Goal: Task Accomplishment & Management: Manage account settings

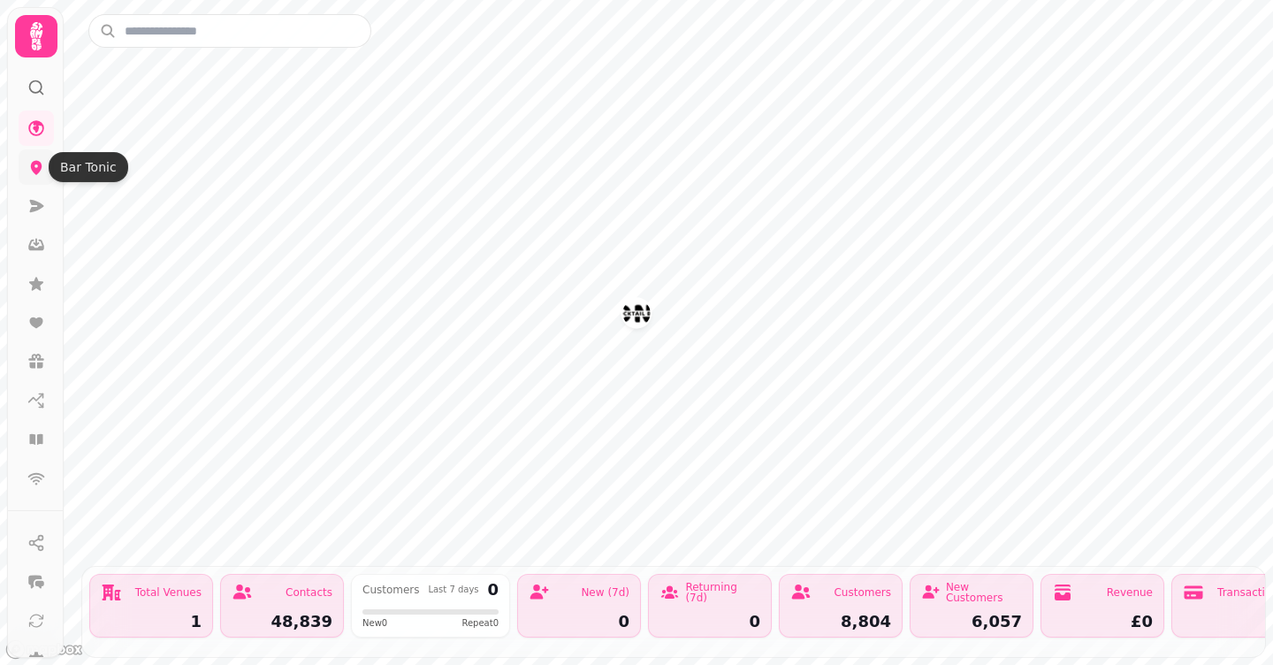
click at [39, 164] on icon at bounding box center [36, 168] width 11 height 14
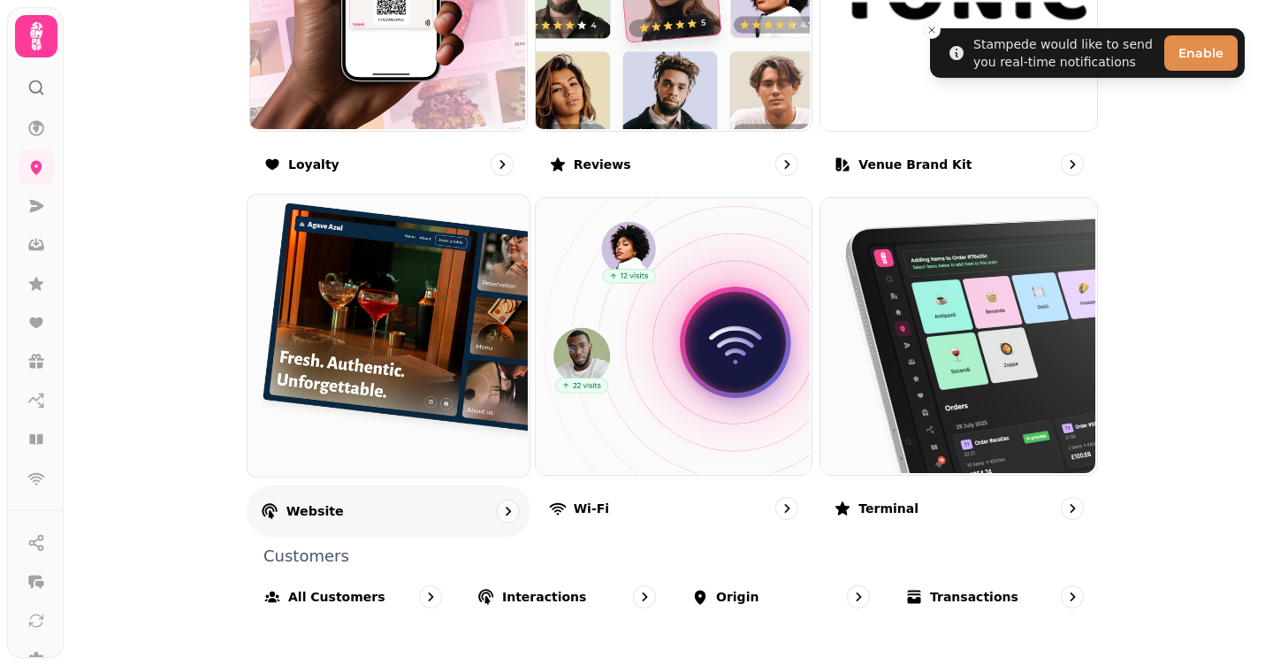
scroll to position [1131, 0]
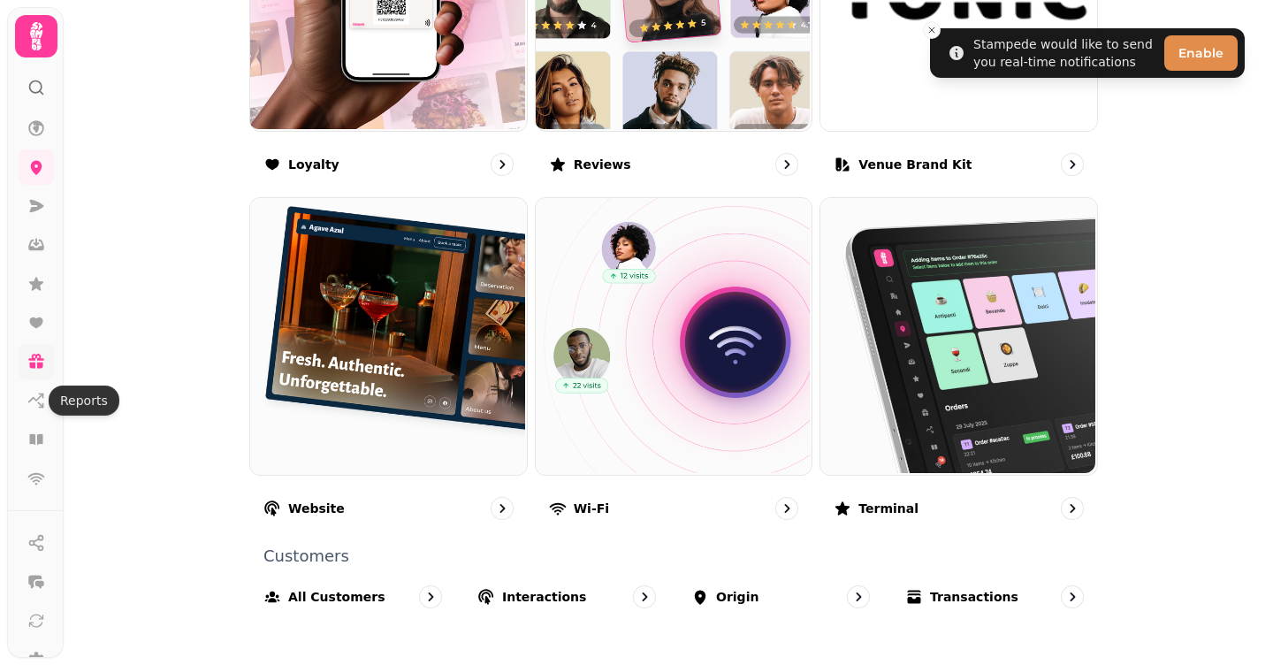
click at [34, 367] on icon at bounding box center [36, 366] width 13 height 6
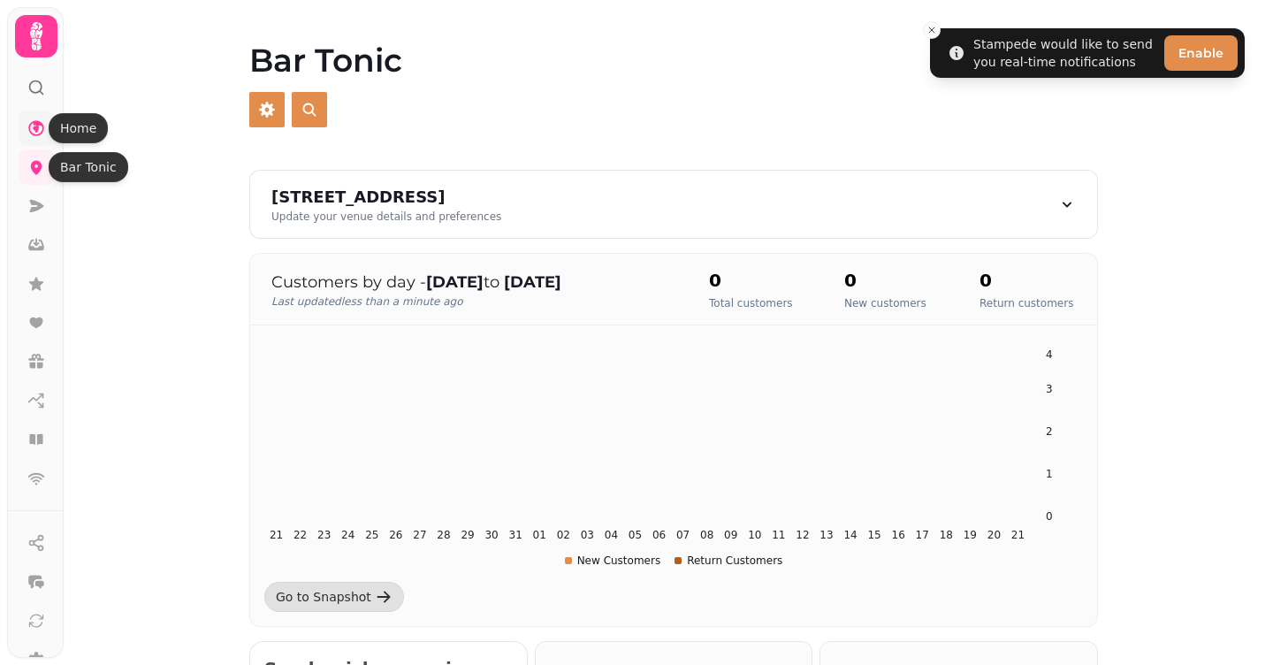
click at [38, 134] on icon at bounding box center [36, 128] width 16 height 16
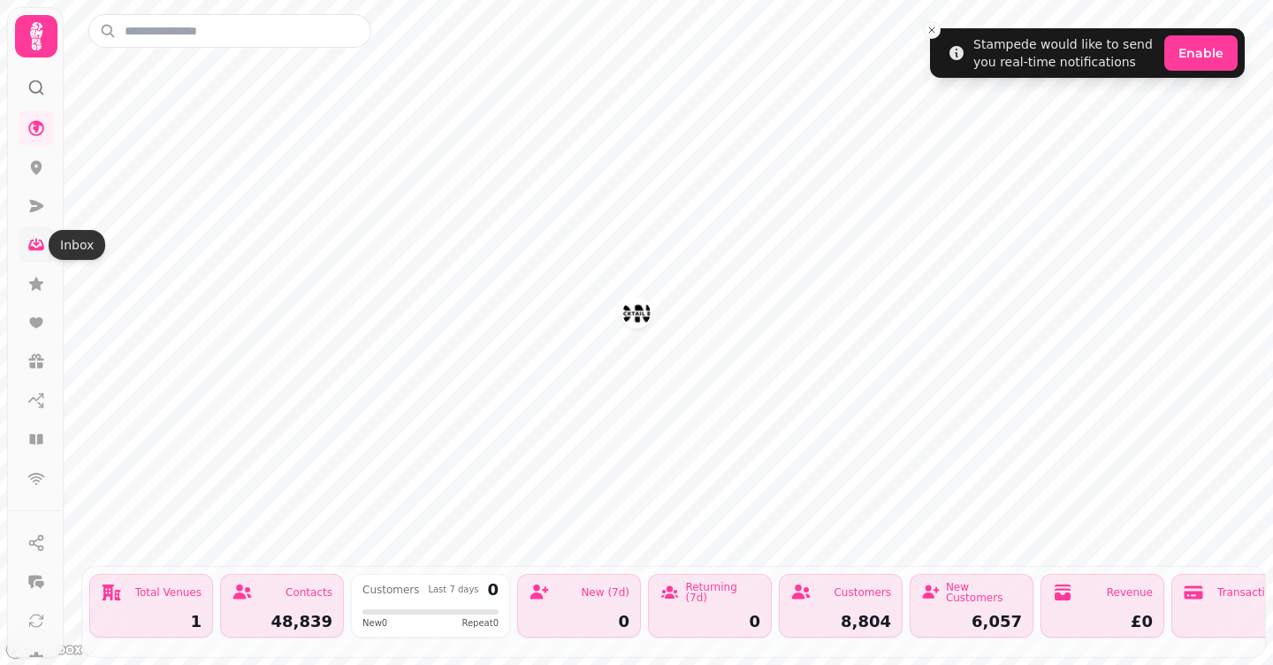
click at [39, 243] on icon at bounding box center [37, 243] width 6 height 8
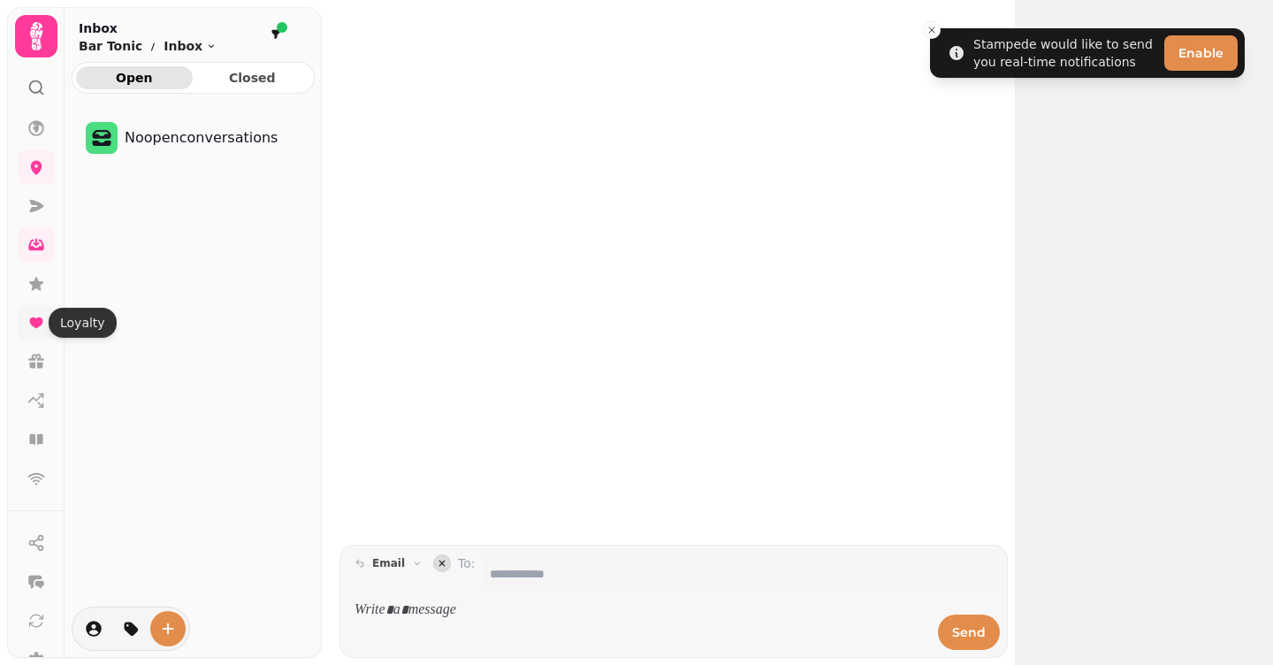
click at [37, 328] on icon at bounding box center [36, 323] width 18 height 18
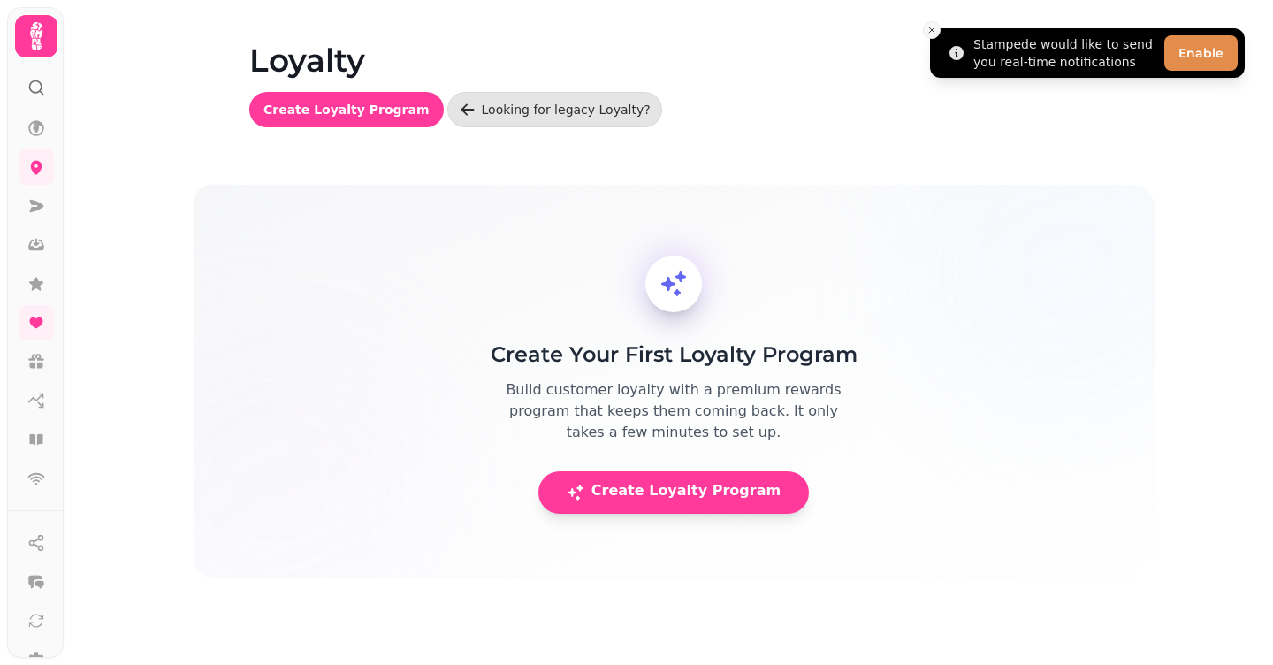
click at [933, 30] on icon "Close toast" at bounding box center [932, 30] width 11 height 11
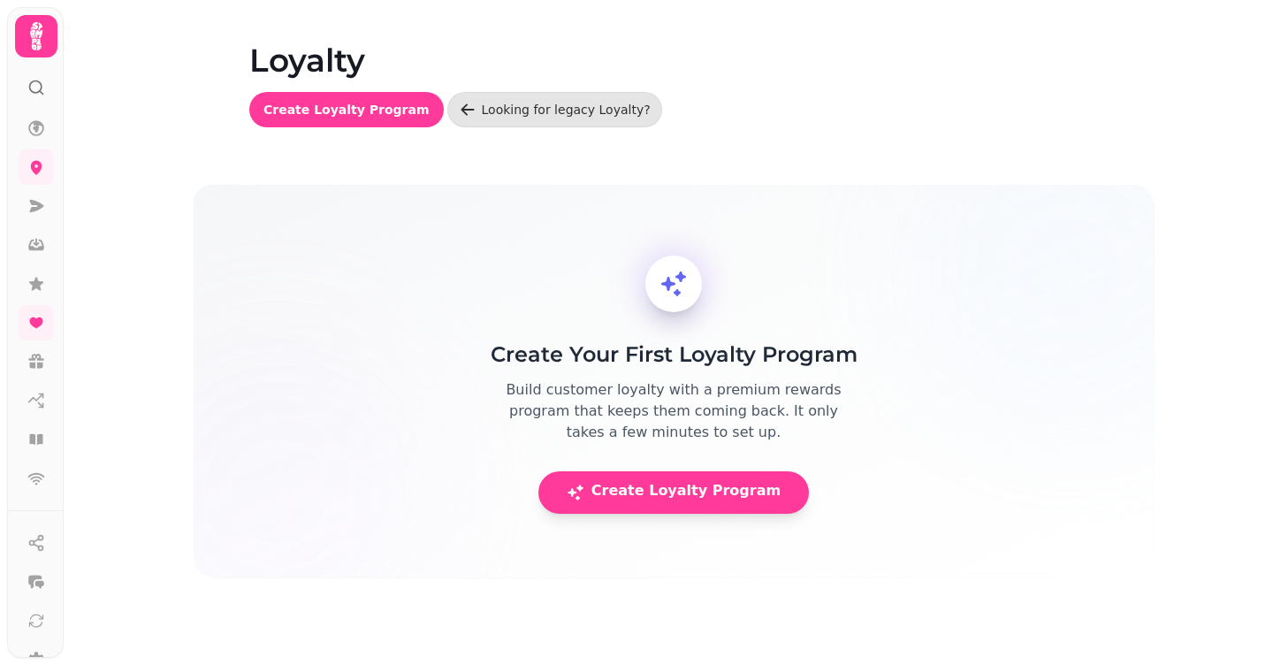
click at [42, 35] on icon at bounding box center [36, 36] width 35 height 35
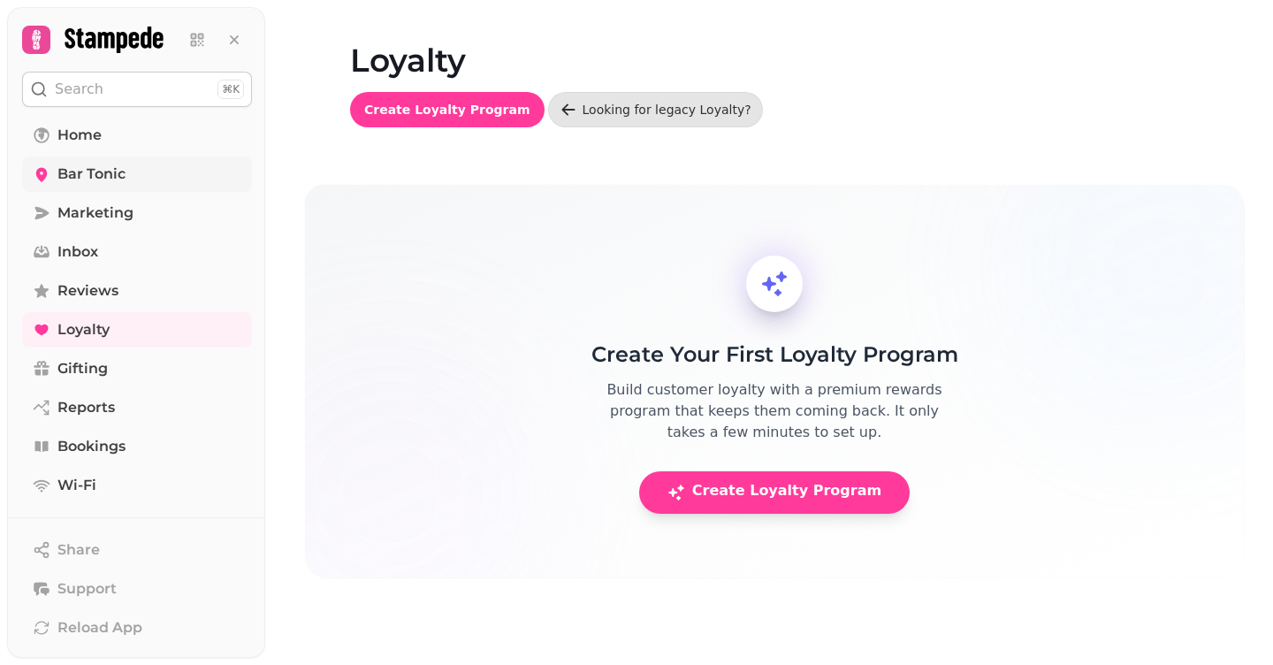
click at [104, 173] on span "Bar Tonic" at bounding box center [91, 174] width 68 height 21
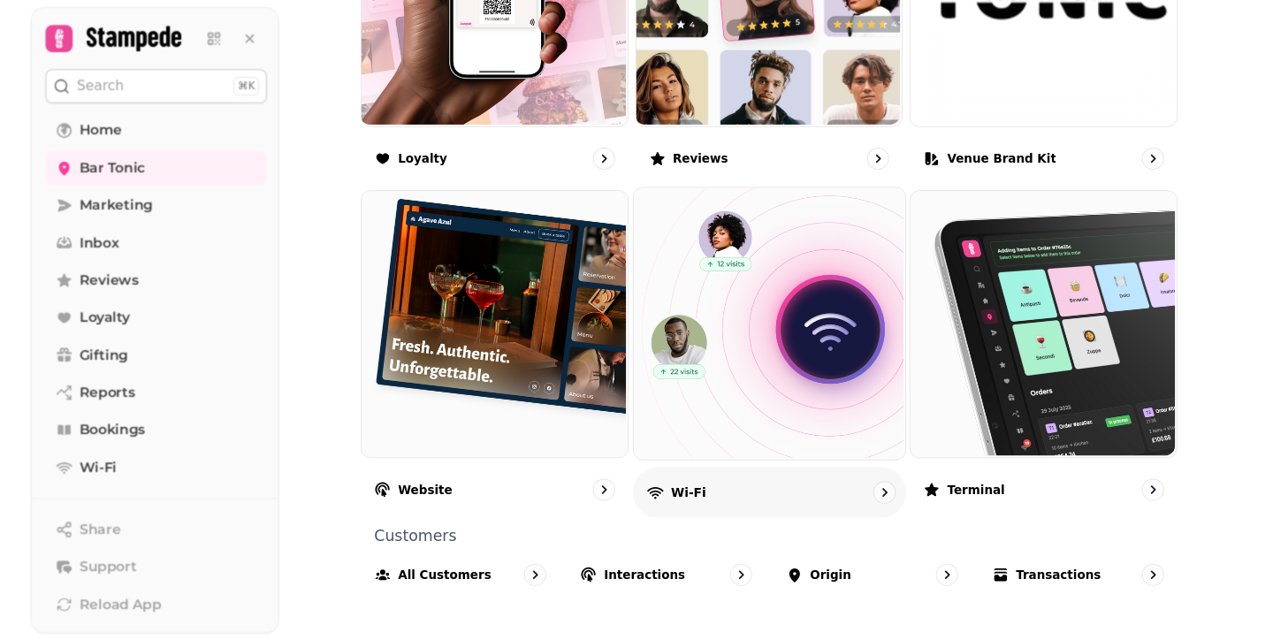
scroll to position [1131, 0]
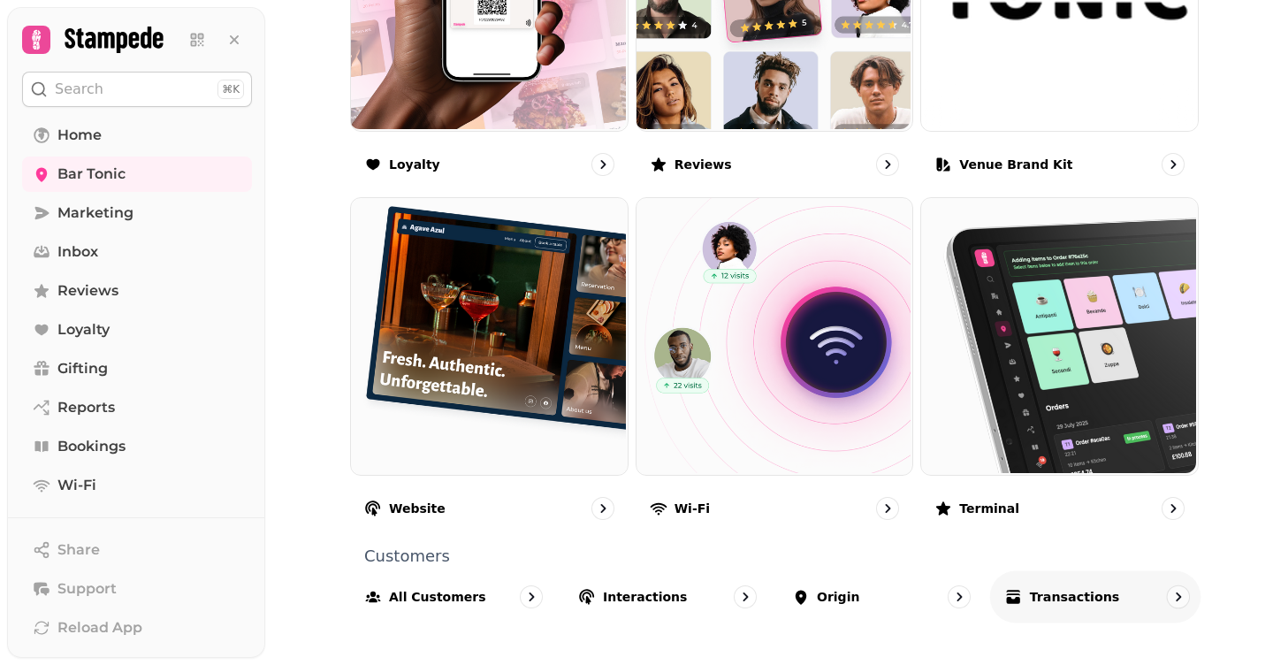
click at [1028, 596] on div "Transactions" at bounding box center [1061, 597] width 115 height 18
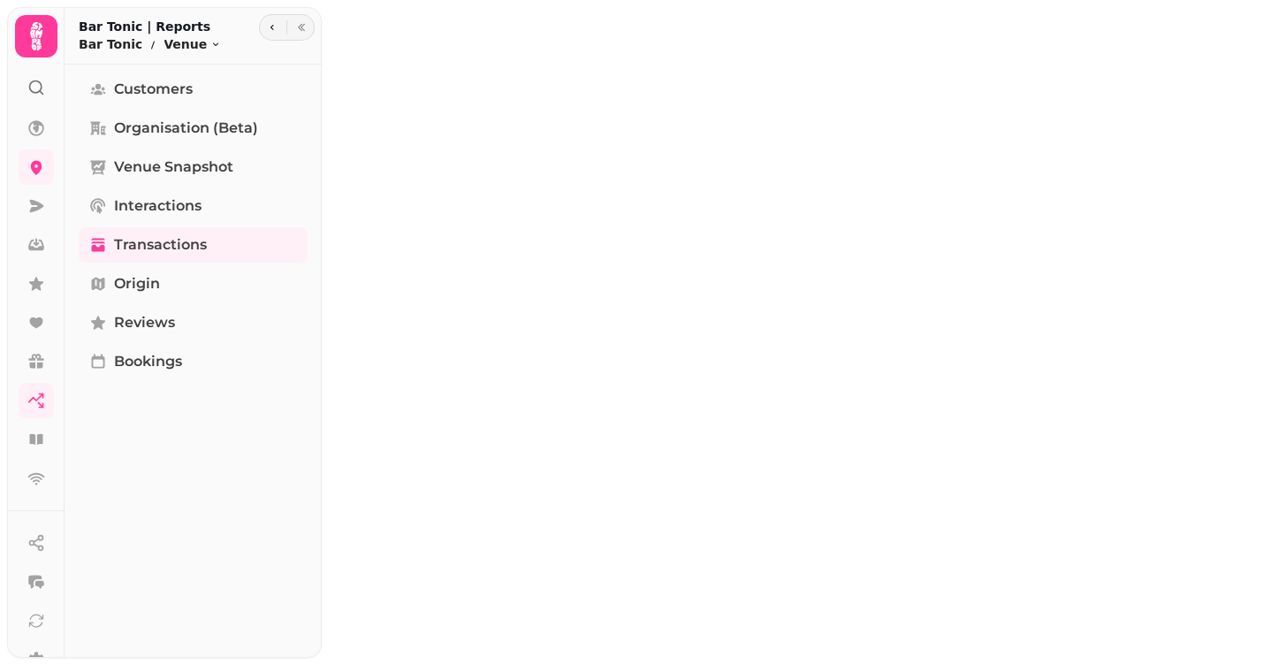
select select "**"
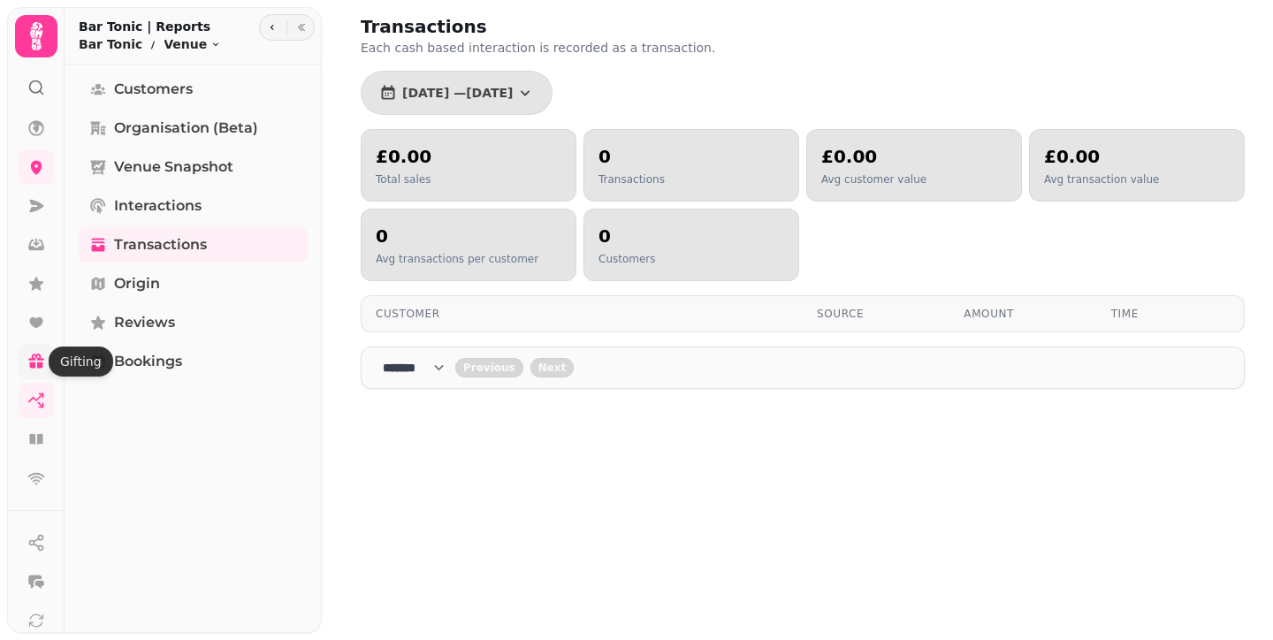
click at [39, 360] on icon at bounding box center [36, 357] width 16 height 7
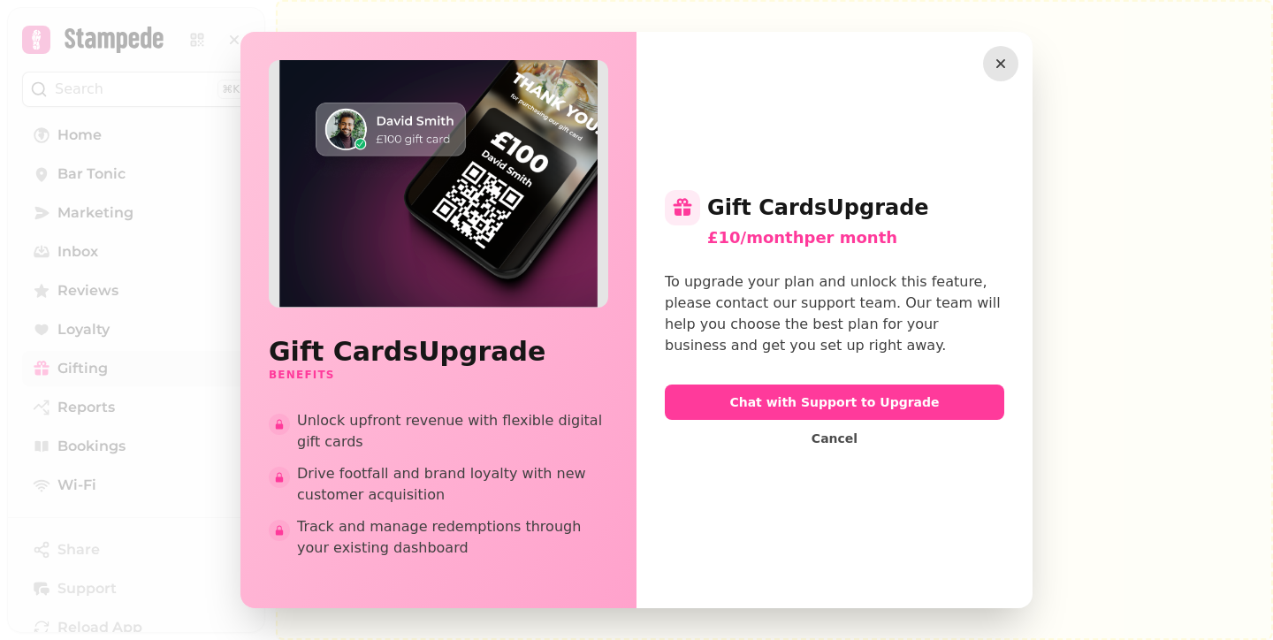
click at [1000, 64] on icon "button" at bounding box center [1000, 63] width 9 height 9
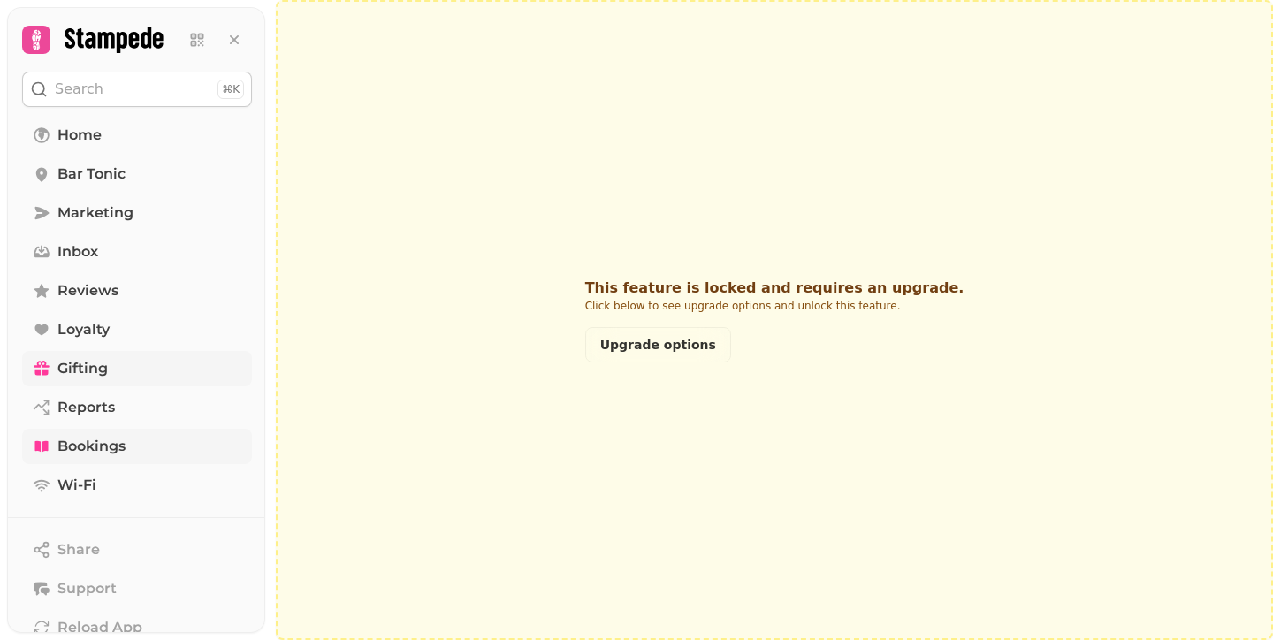
click at [89, 450] on span "Bookings" at bounding box center [91, 446] width 68 height 21
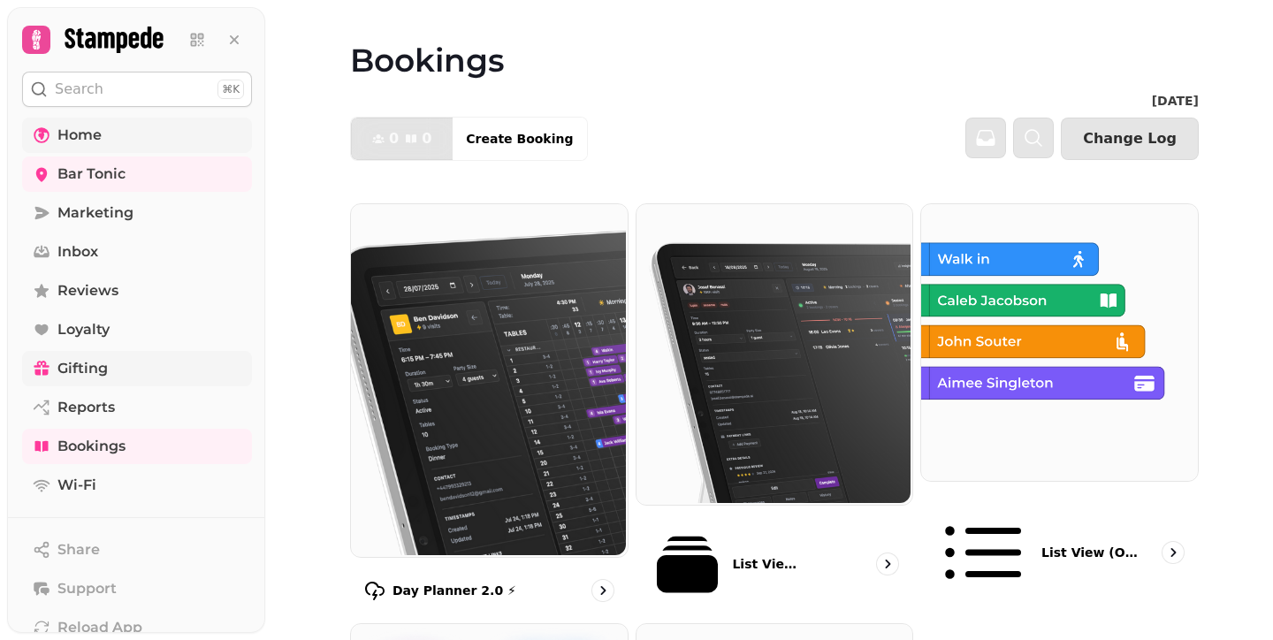
click at [88, 139] on span "Home" at bounding box center [79, 135] width 44 height 21
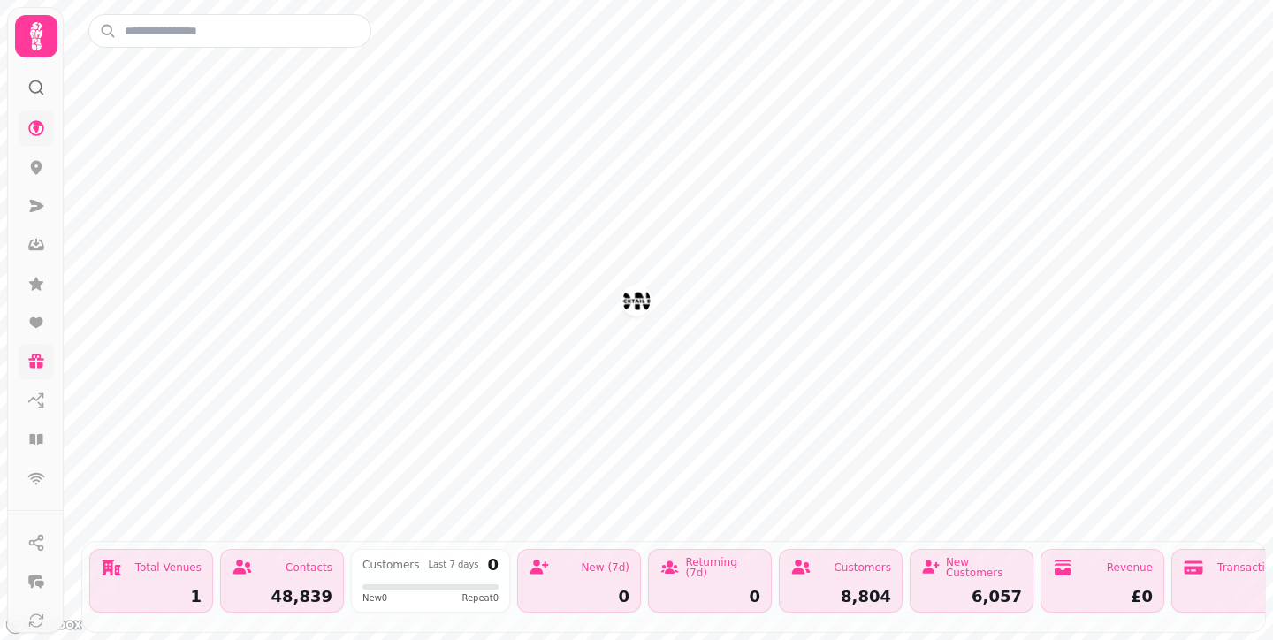
click at [865, 583] on div "Customers 8,804" at bounding box center [841, 581] width 124 height 64
click at [965, 581] on div "New Customers 6,057" at bounding box center [972, 581] width 124 height 64
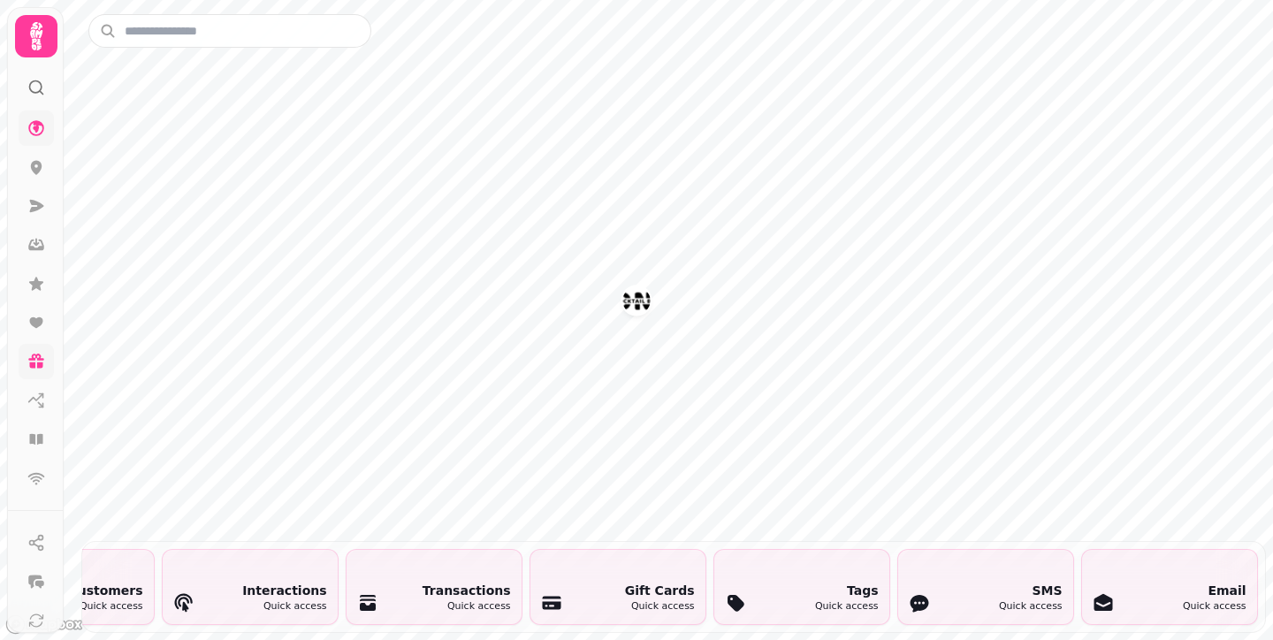
scroll to position [0, 4005]
click at [646, 587] on div "Gift Cards" at bounding box center [660, 591] width 70 height 18
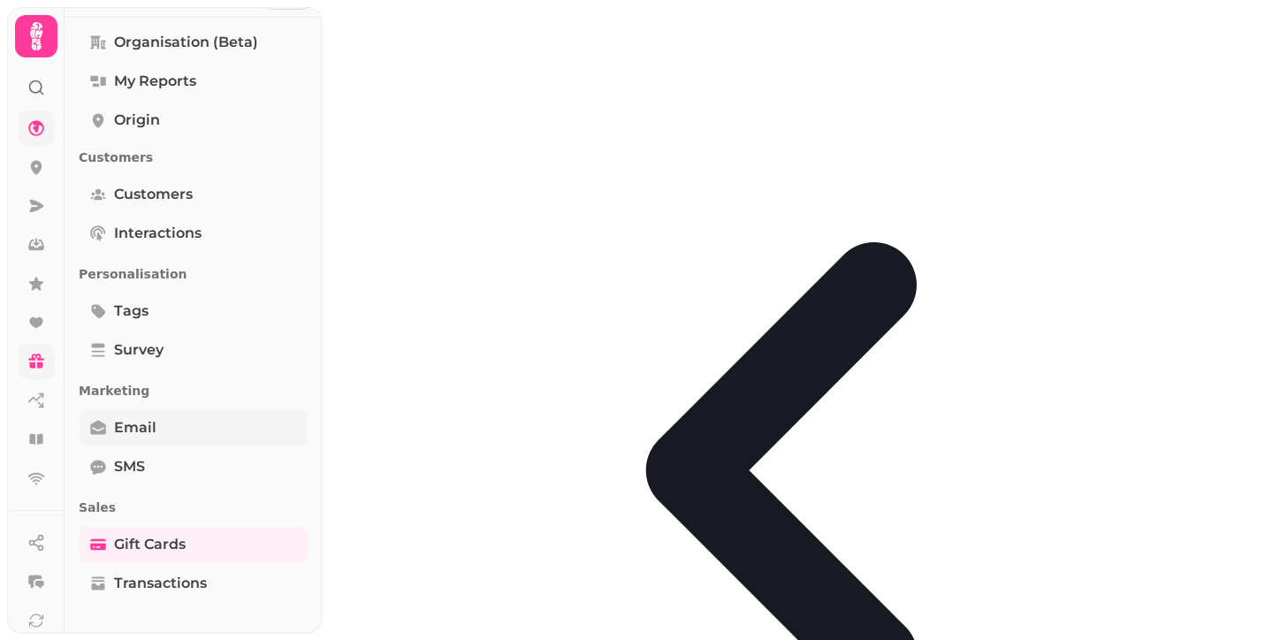
scroll to position [31, 0]
click at [39, 40] on icon at bounding box center [36, 36] width 12 height 28
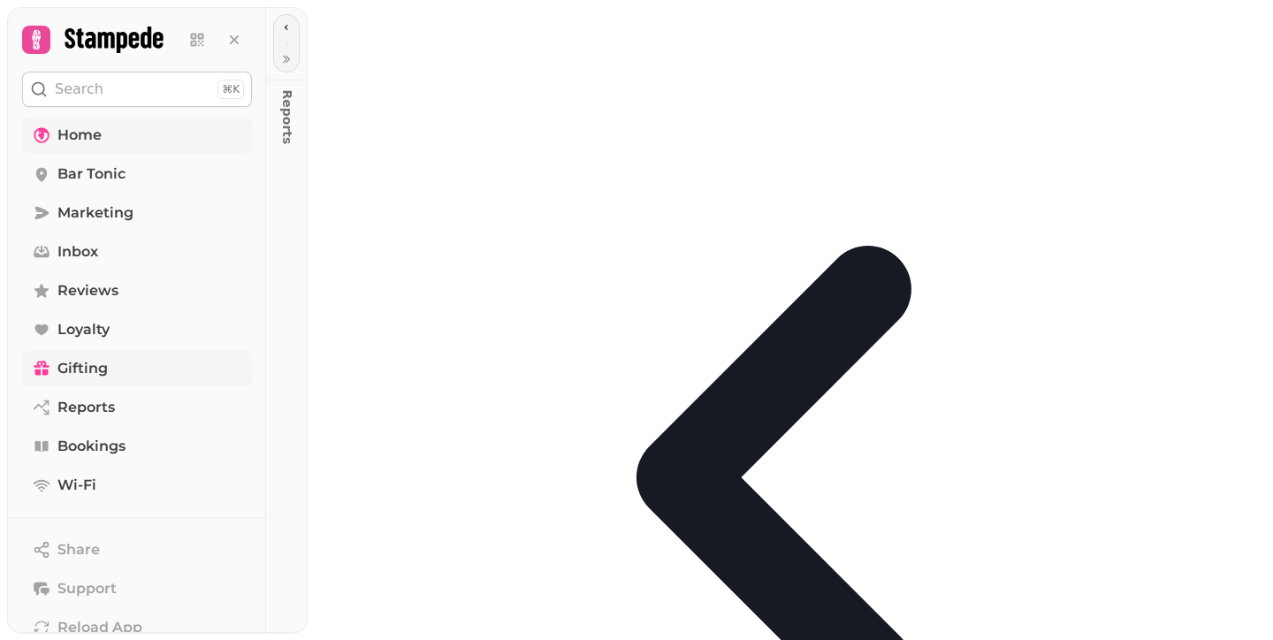
scroll to position [0, 0]
click at [40, 38] on icon at bounding box center [36, 39] width 9 height 19
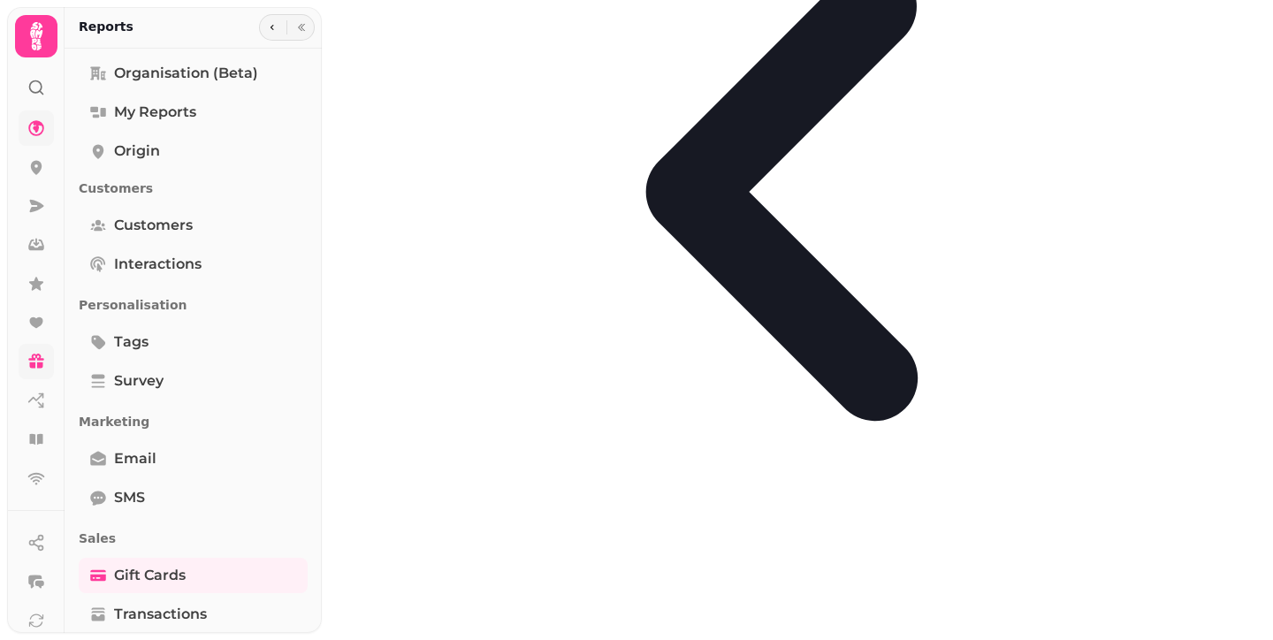
scroll to position [301, 0]
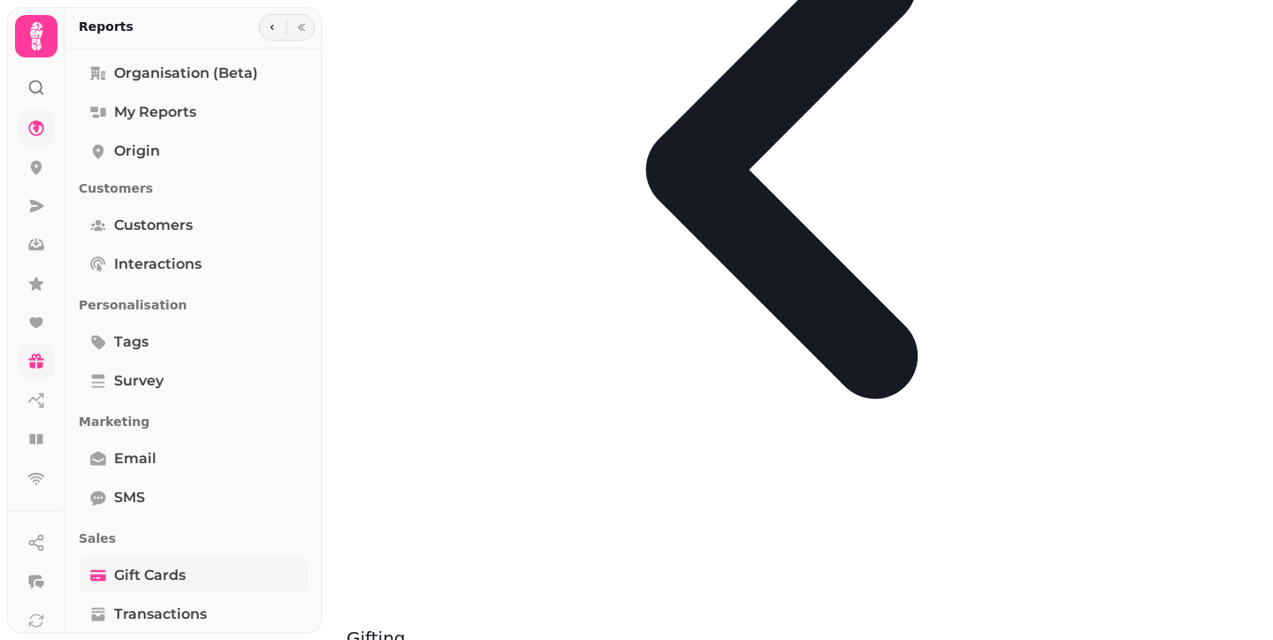
click at [150, 590] on link "Gift Cards" at bounding box center [193, 575] width 229 height 35
click at [152, 582] on span "Gift Cards" at bounding box center [150, 575] width 72 height 21
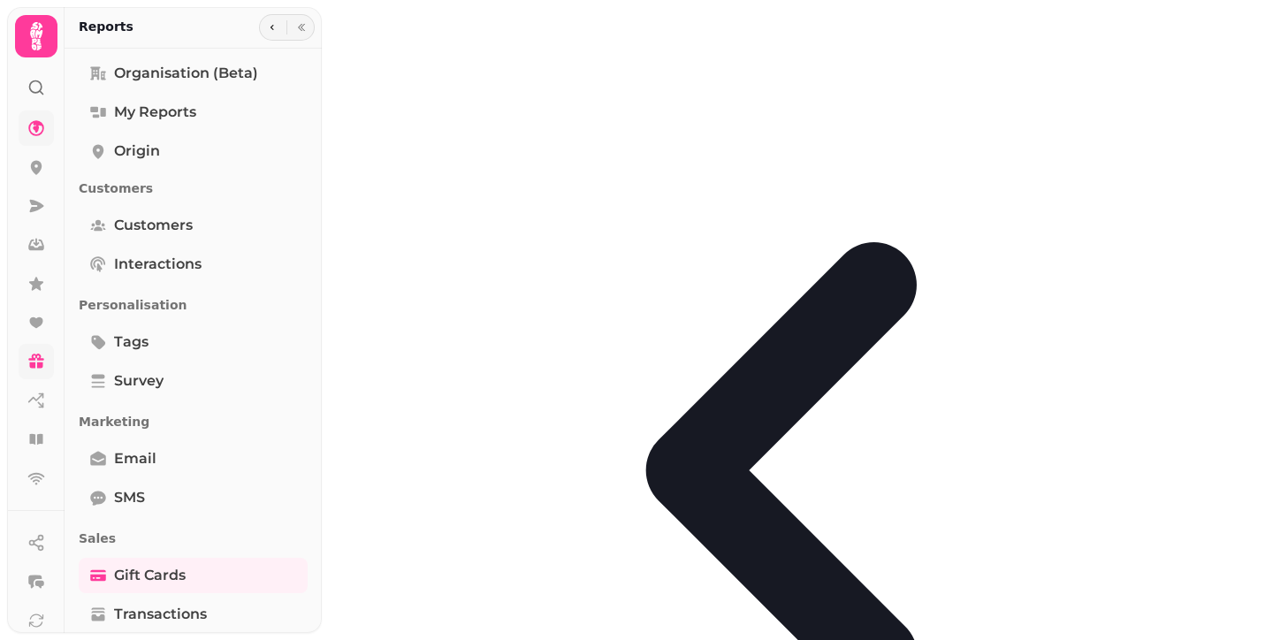
scroll to position [0, 0]
click at [42, 37] on icon at bounding box center [36, 36] width 35 height 35
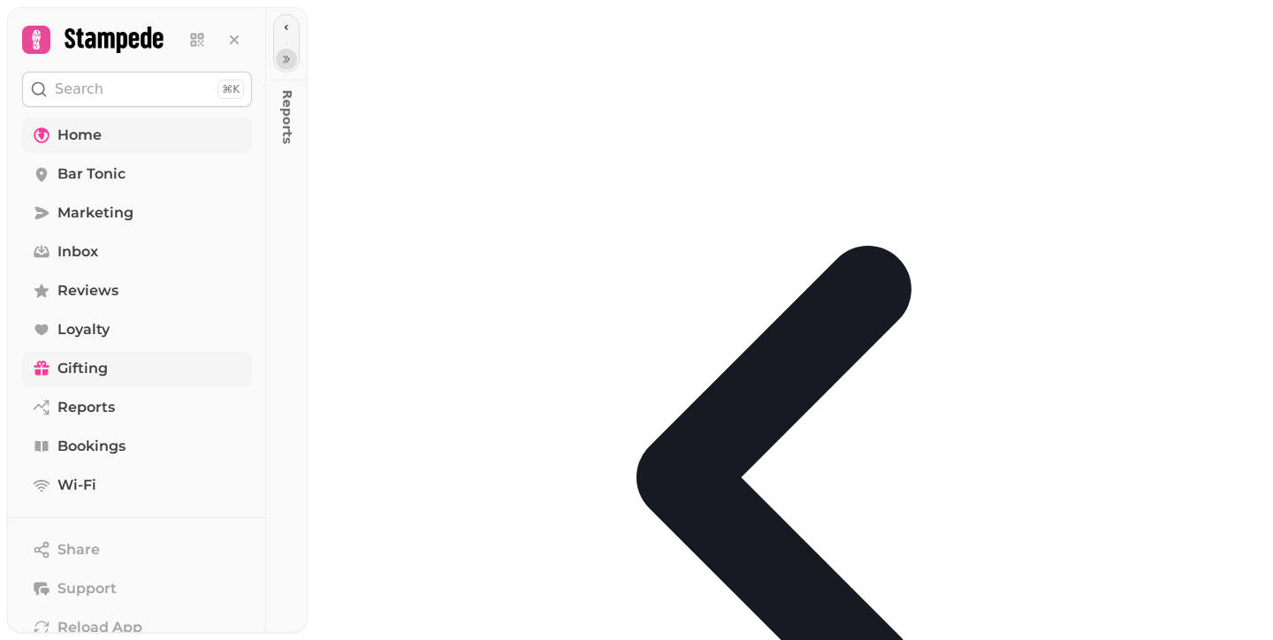
click at [286, 61] on icon "button" at bounding box center [286, 59] width 11 height 11
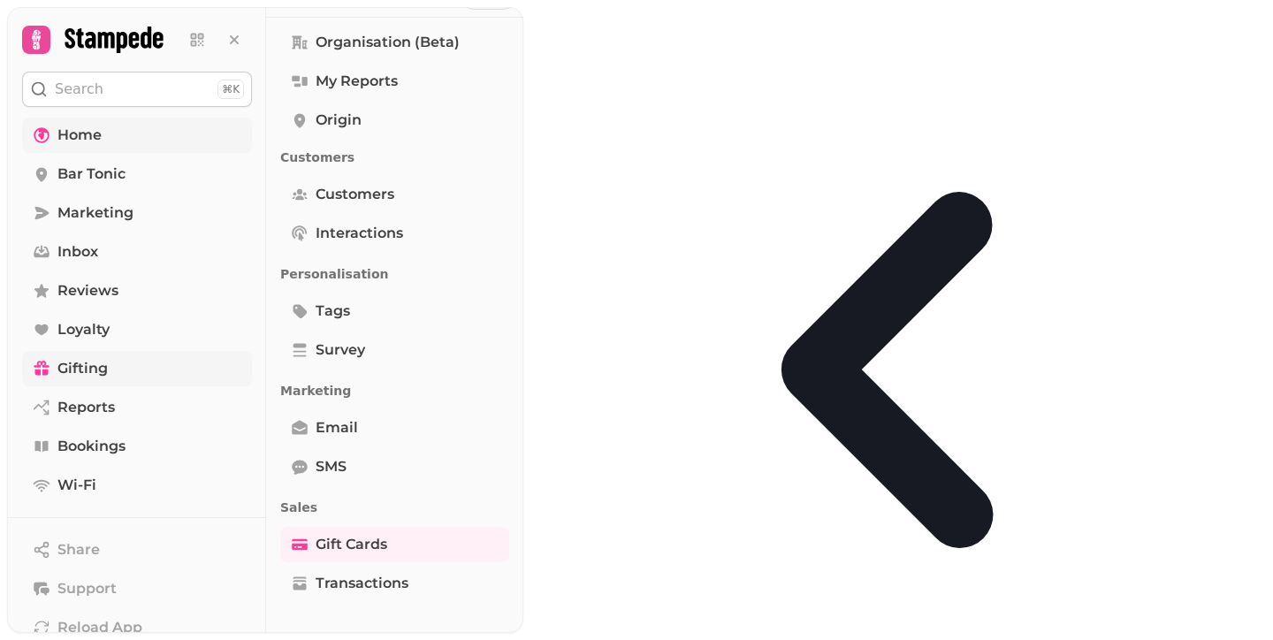
scroll to position [31, 0]
click at [355, 581] on span "Transactions" at bounding box center [362, 583] width 93 height 21
select select "**"
